Goal: Task Accomplishment & Management: Use online tool/utility

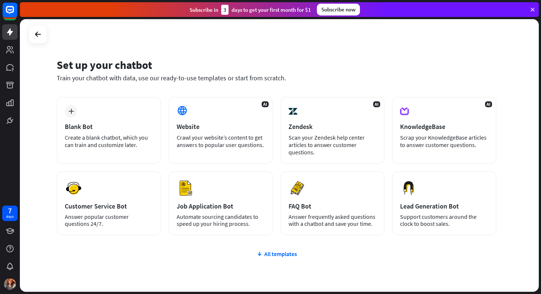
click at [532, 10] on icon at bounding box center [532, 9] width 7 height 7
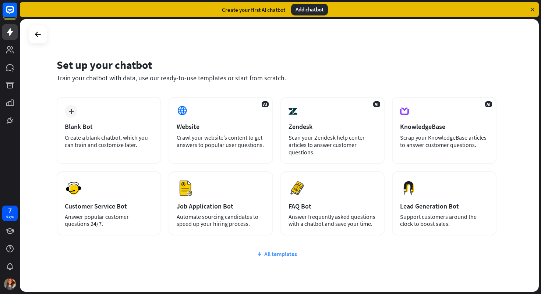
click at [291, 255] on div "All templates" at bounding box center [277, 253] width 440 height 7
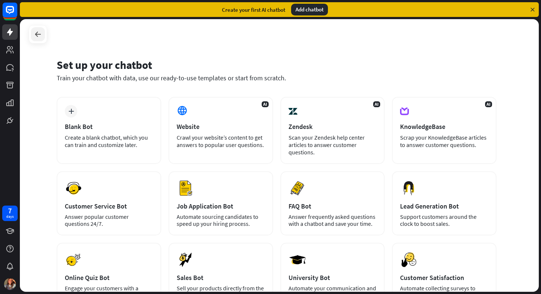
click at [43, 32] on div at bounding box center [38, 34] width 14 height 14
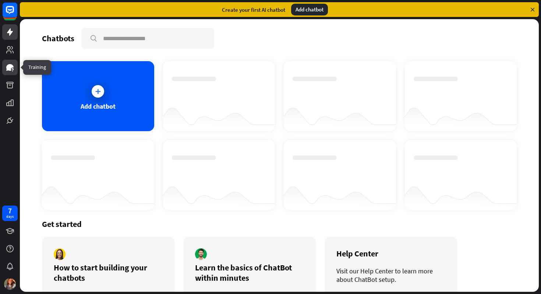
click at [14, 69] on link at bounding box center [9, 67] width 15 height 15
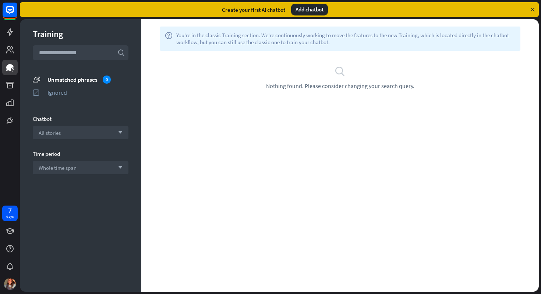
click at [232, 56] on div "search Nothing found. Please consider changing your search query." at bounding box center [339, 77] width 397 height 53
click at [6, 2] on icon at bounding box center [9, 9] width 17 height 17
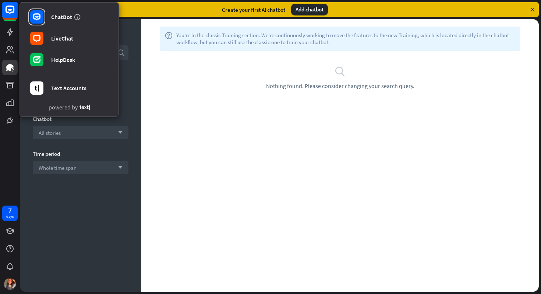
click at [8, 8] on rect at bounding box center [10, 10] width 16 height 16
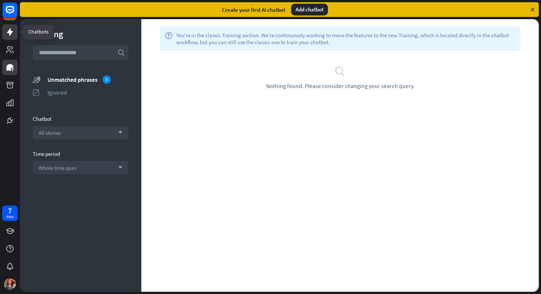
click at [13, 36] on icon at bounding box center [10, 32] width 9 height 9
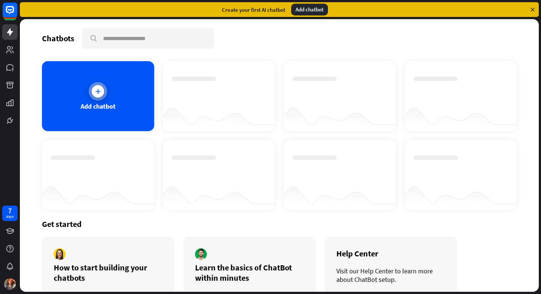
click at [91, 87] on div at bounding box center [98, 91] width 18 height 18
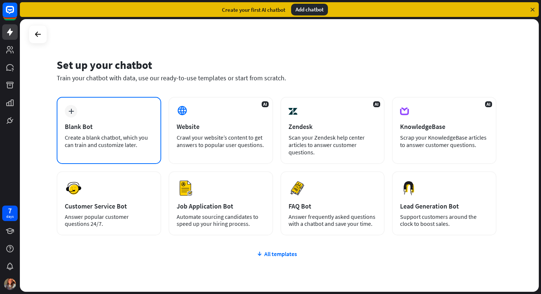
click at [80, 111] on div "plus Blank Bot Create a blank chatbot, which you can train and customize later." at bounding box center [109, 130] width 104 height 67
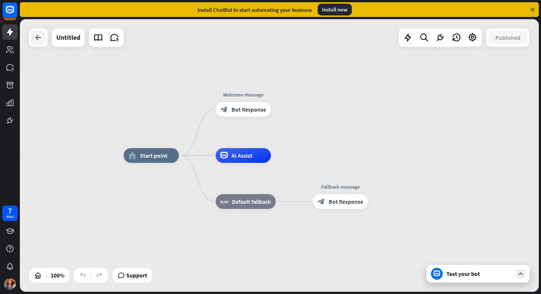
click at [37, 36] on icon at bounding box center [38, 37] width 9 height 9
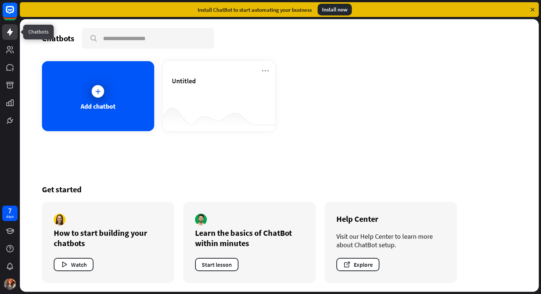
click at [11, 36] on link at bounding box center [9, 31] width 15 height 15
click at [50, 41] on div "Chatbots" at bounding box center [58, 38] width 32 height 10
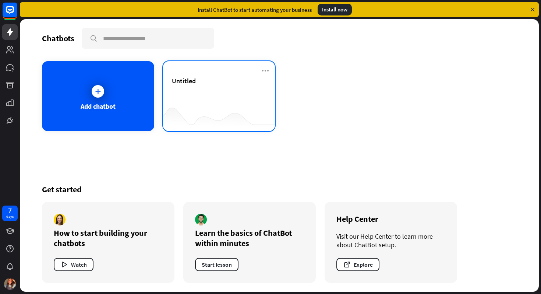
click at [179, 79] on span "Untitled" at bounding box center [184, 81] width 24 height 8
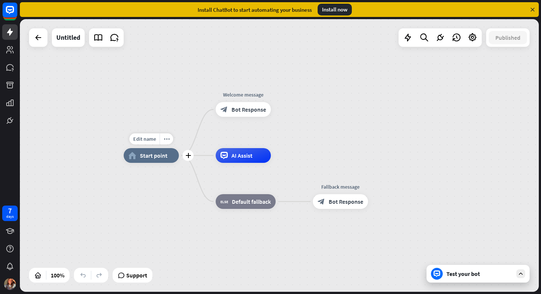
click at [161, 155] on span "Start point" at bounding box center [154, 155] width 28 height 7
click at [15, 30] on link at bounding box center [9, 31] width 15 height 15
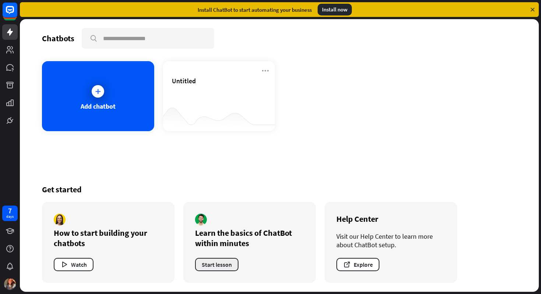
click at [227, 264] on button "Start lesson" at bounding box center [216, 264] width 43 height 13
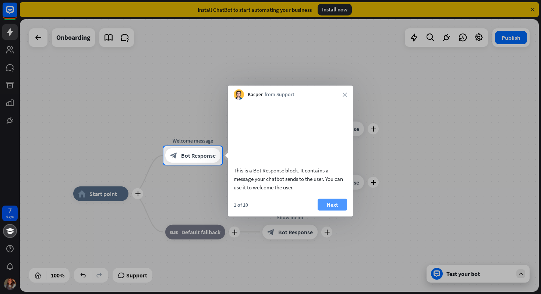
click at [335, 210] on button "Next" at bounding box center [331, 204] width 29 height 12
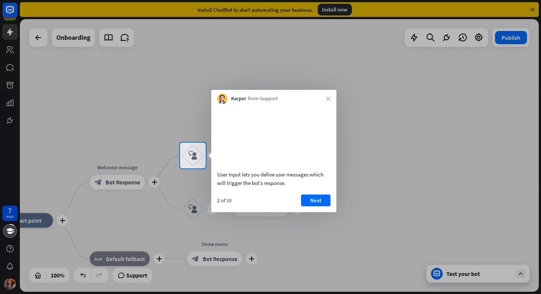
click at [320, 93] on div "Kacper from Support close" at bounding box center [273, 97] width 125 height 14
click at [325, 99] on div "Kacper from Support close" at bounding box center [273, 97] width 125 height 14
click at [330, 99] on icon "close" at bounding box center [328, 98] width 4 height 4
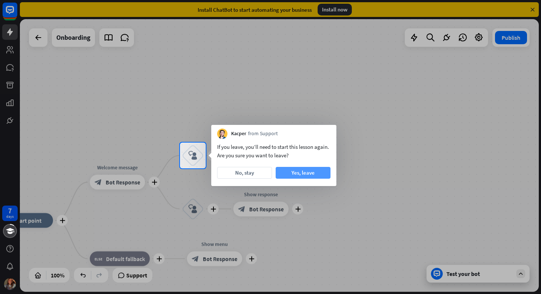
click at [309, 173] on button "Yes, leave" at bounding box center [303, 173] width 55 height 12
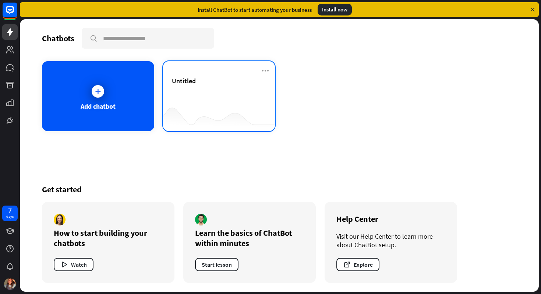
click at [193, 75] on div "Untitled" at bounding box center [219, 96] width 112 height 70
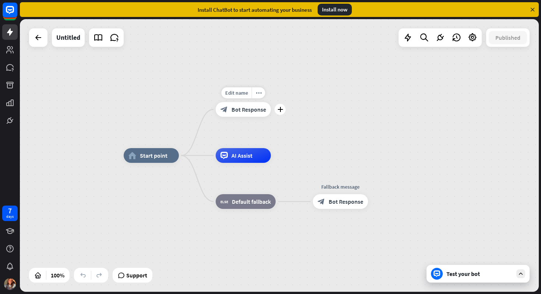
click at [236, 111] on span "Bot Response" at bounding box center [248, 109] width 35 height 7
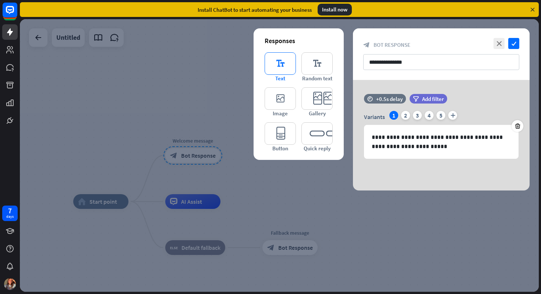
click at [285, 61] on icon "editor_text" at bounding box center [279, 63] width 31 height 22
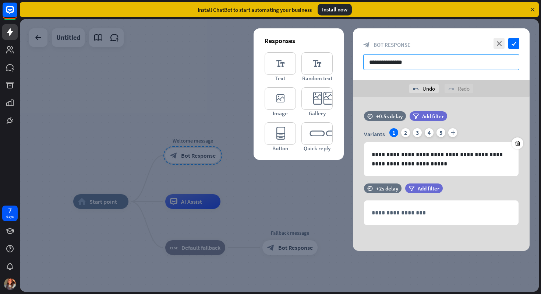
click at [377, 63] on input "**********" at bounding box center [441, 62] width 156 height 16
click at [417, 93] on div "undo Undo redo Redo" at bounding box center [441, 88] width 177 height 17
click at [420, 92] on div "undo Undo" at bounding box center [423, 88] width 29 height 9
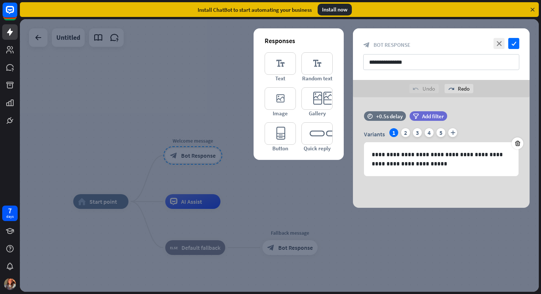
click at [420, 92] on div "undo Undo" at bounding box center [423, 88] width 29 height 9
click at [315, 71] on icon "editor_text" at bounding box center [316, 63] width 31 height 22
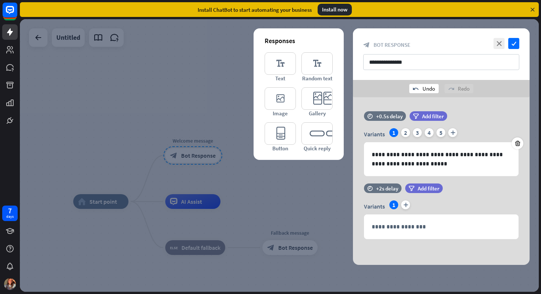
click at [414, 86] on icon "undo" at bounding box center [416, 89] width 6 height 6
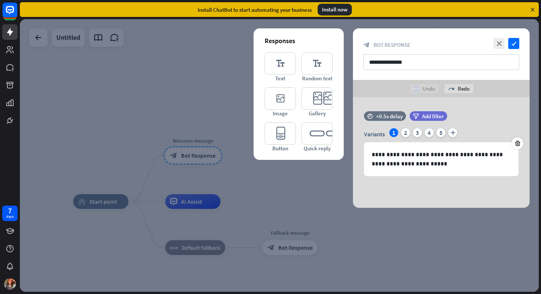
click at [414, 86] on icon "undo" at bounding box center [416, 89] width 6 height 6
click at [204, 79] on div at bounding box center [279, 155] width 519 height 272
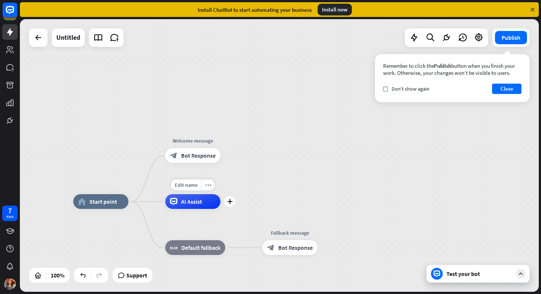
click at [212, 201] on div "AI Assist" at bounding box center [192, 201] width 55 height 15
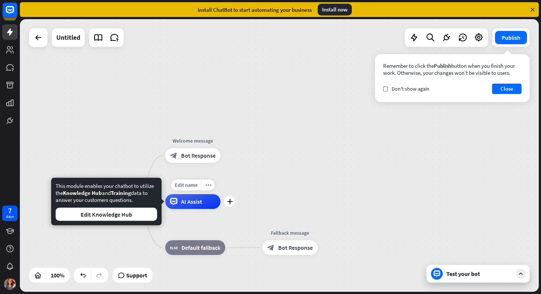
click at [206, 202] on div "AI Assist" at bounding box center [192, 201] width 55 height 15
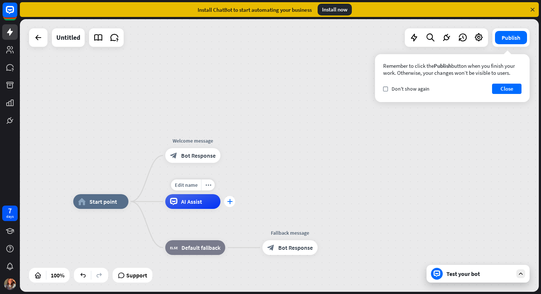
click at [225, 203] on div "plus" at bounding box center [229, 201] width 11 height 11
